Goal: Task Accomplishment & Management: Complete application form

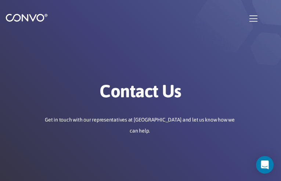
type input "HWqFLXORfuDy"
type input "gecuteca26@gmail.com"
type input "XQymdrDzBDwG"
type input "DTljHFcJhzBKQ"
type input "mHravVFR"
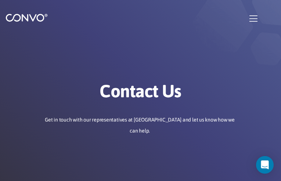
type input "ltQkYxrp"
type input "[EMAIL_ADDRESS][DOMAIN_NAME]"
type input "WZwtaPXtL"
type input "pXUHHcrTjJh"
checkbox input"] "false"
